Goal: Information Seeking & Learning: Learn about a topic

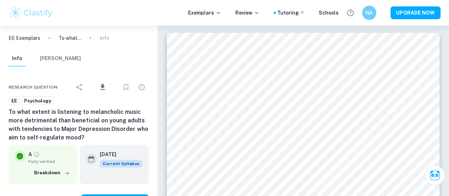
click at [14, 99] on span "EE" at bounding box center [14, 100] width 11 height 7
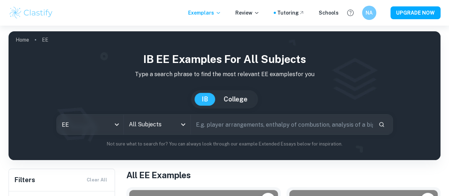
click at [153, 125] on input "All Subjects" at bounding box center [152, 124] width 50 height 13
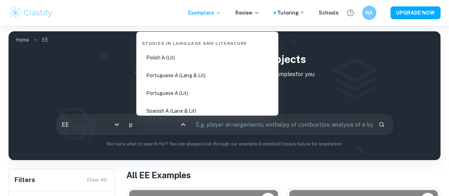
type input "ps"
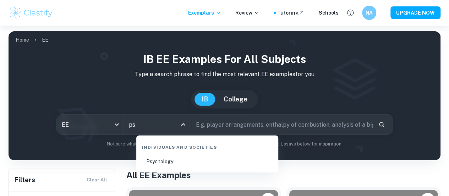
click at [184, 161] on li "Psychology" at bounding box center [207, 161] width 136 height 16
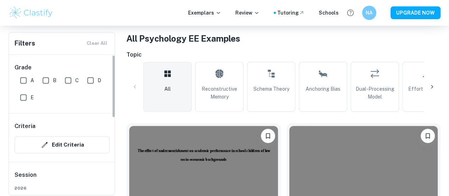
scroll to position [138, 0]
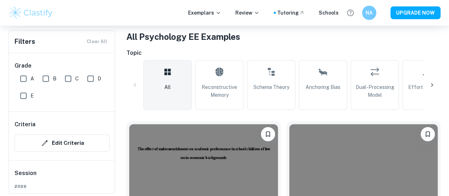
click at [28, 76] on input "A" at bounding box center [23, 78] width 14 height 14
checkbox input "true"
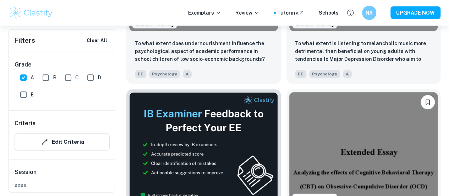
scroll to position [368, 0]
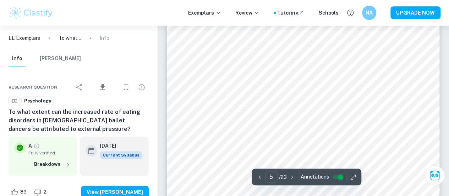
scroll to position [1812, 0]
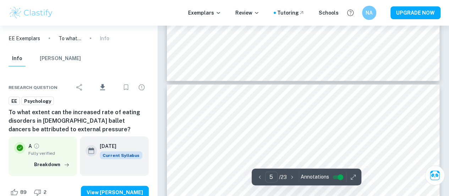
type input "6"
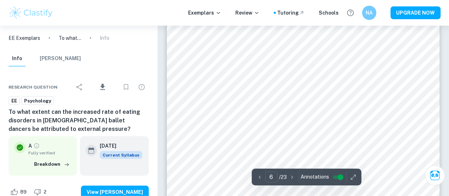
scroll to position [2177, 0]
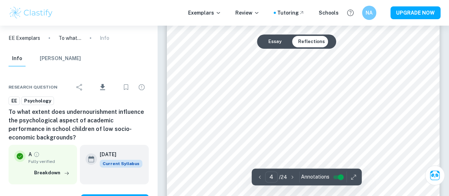
scroll to position [1453, 0]
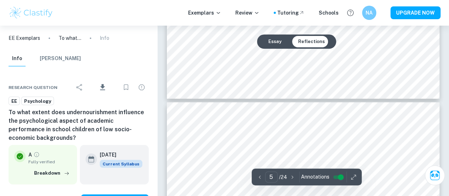
type input "6"
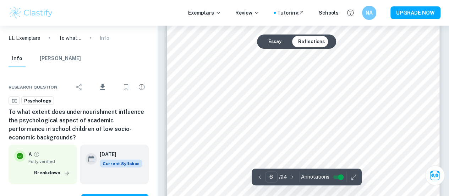
scroll to position [2139, 0]
